Goal: Navigation & Orientation: Find specific page/section

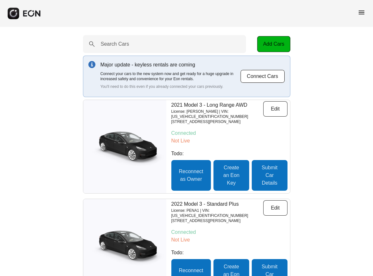
click at [362, 13] on span "menu" at bounding box center [362, 13] width 8 height 8
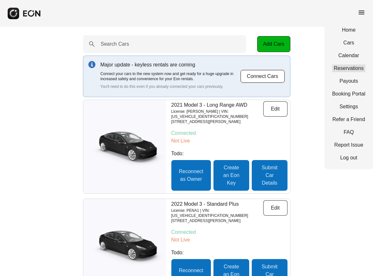
click at [351, 66] on link "Reservations" at bounding box center [348, 68] width 33 height 8
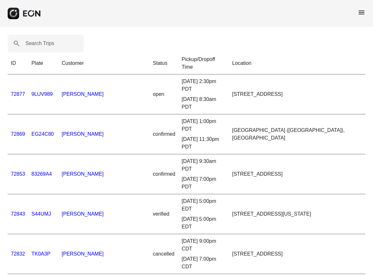
click at [362, 11] on span "menu" at bounding box center [362, 13] width 8 height 8
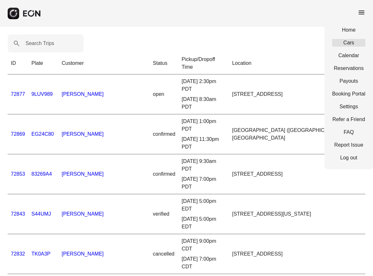
click at [351, 46] on link "Cars" at bounding box center [348, 43] width 33 height 8
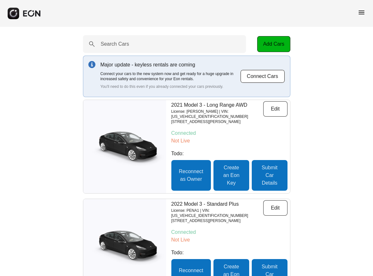
click at [363, 13] on span "menu" at bounding box center [362, 13] width 8 height 8
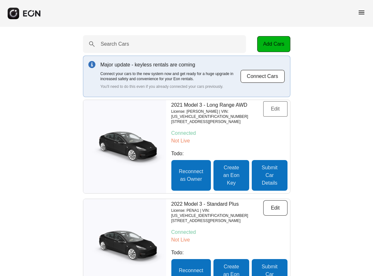
click at [281, 109] on button "Edit" at bounding box center [275, 108] width 24 height 15
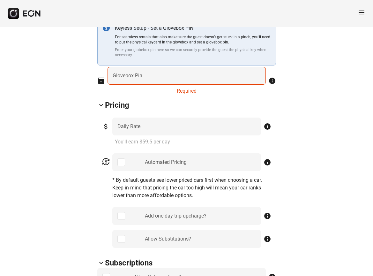
scroll to position [233, 0]
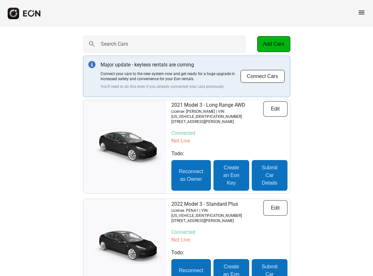
click at [362, 14] on span "menu" at bounding box center [362, 13] width 8 height 8
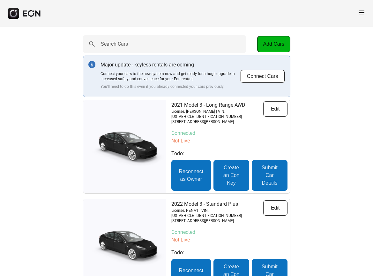
click at [362, 10] on span "menu" at bounding box center [362, 13] width 8 height 8
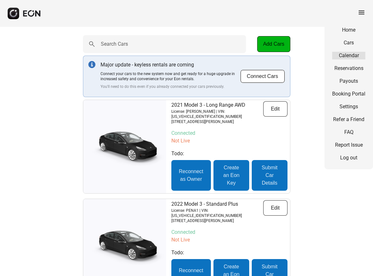
click at [350, 53] on link "Calendar" at bounding box center [348, 56] width 33 height 8
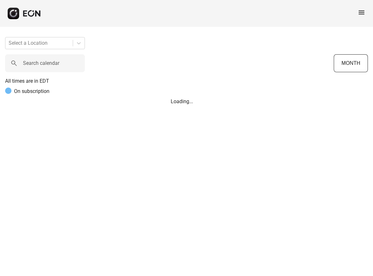
scroll to position [0, 118]
